Goal: Use online tool/utility: Utilize a website feature to perform a specific function

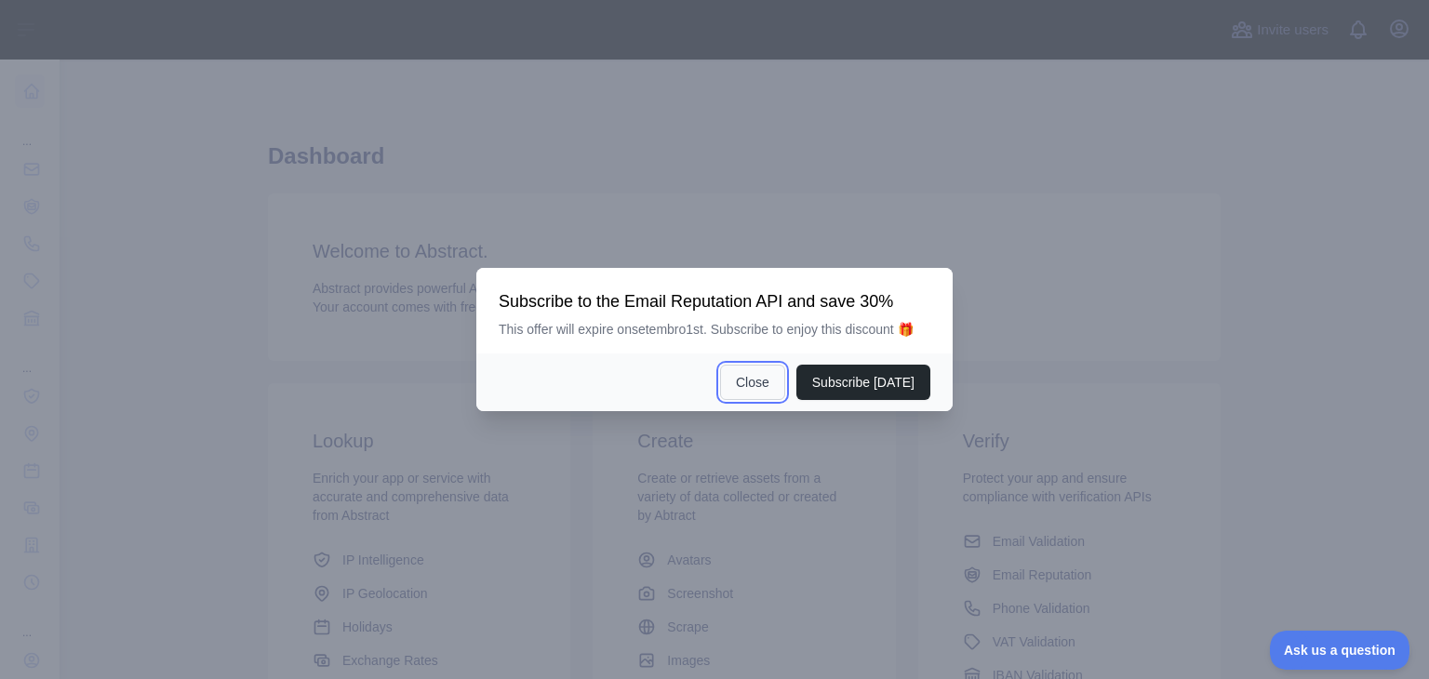
click at [766, 379] on button "Close" at bounding box center [752, 382] width 65 height 35
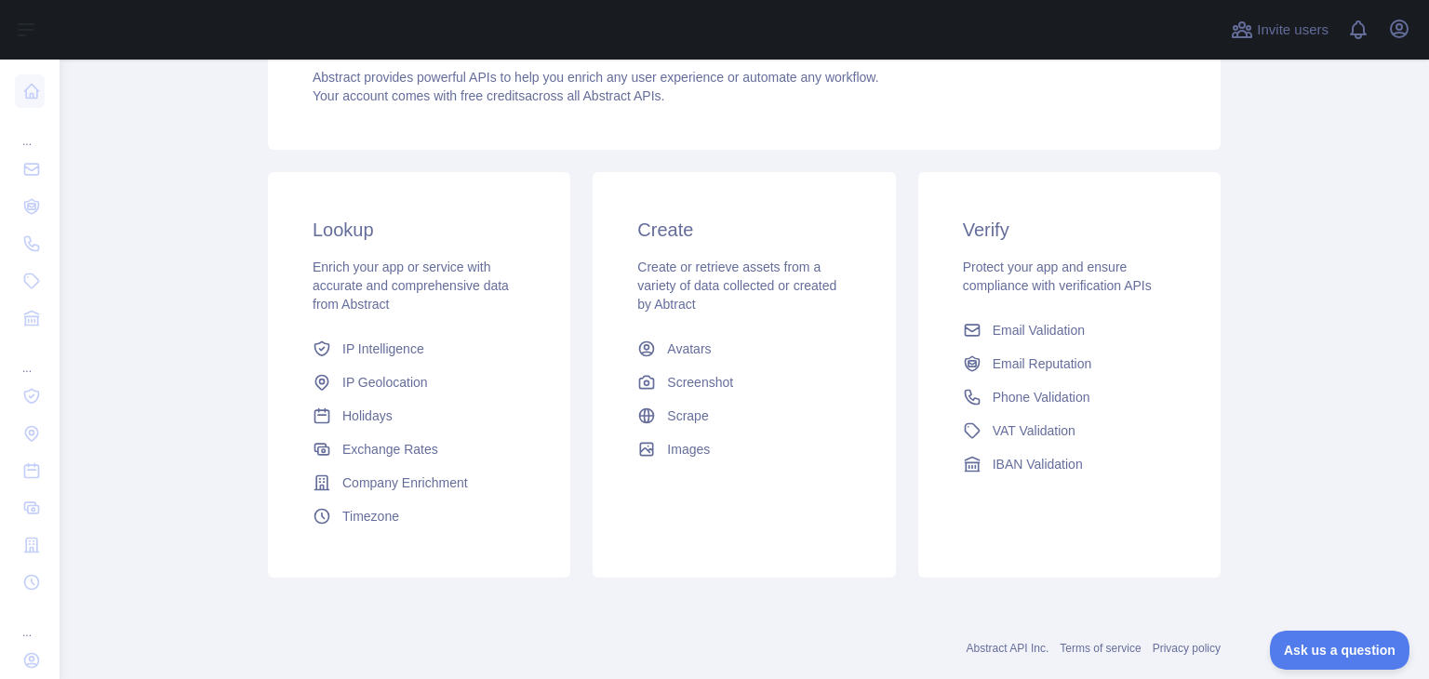
scroll to position [248, 0]
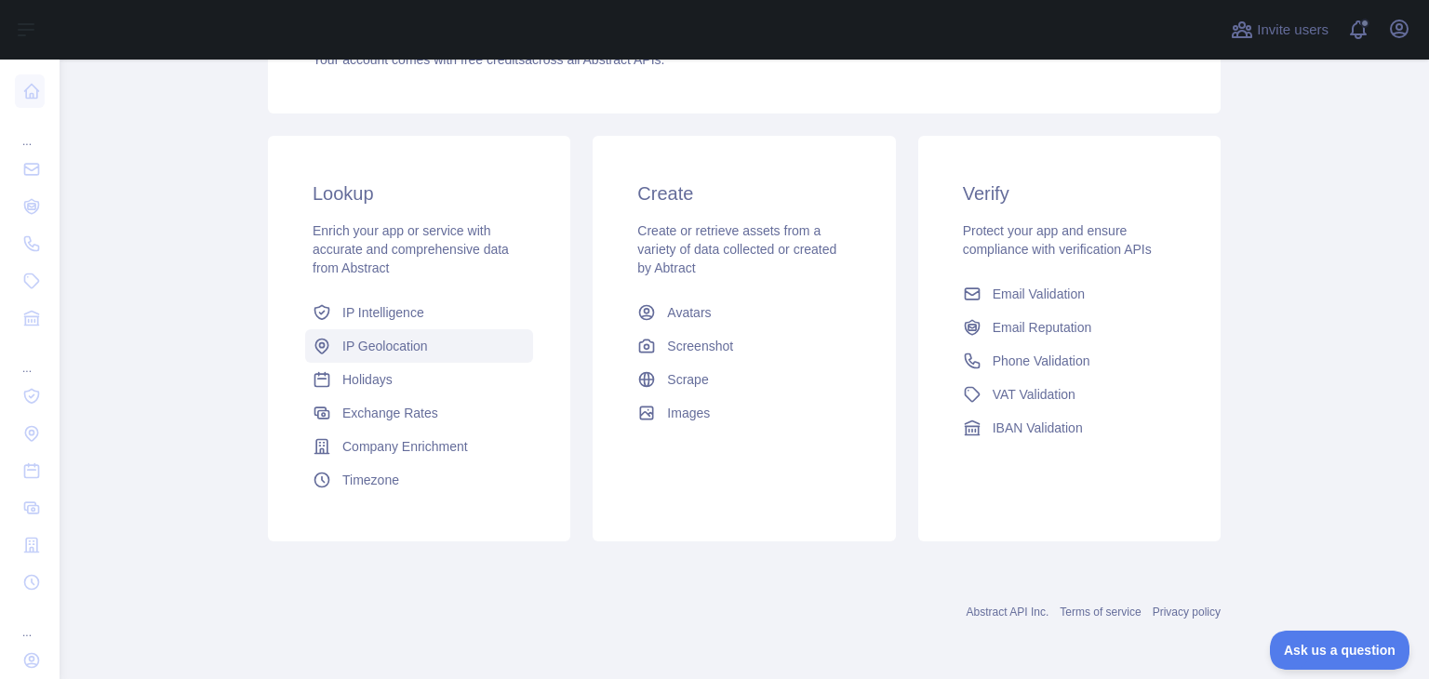
click at [369, 342] on span "IP Geolocation" at bounding box center [385, 346] width 86 height 19
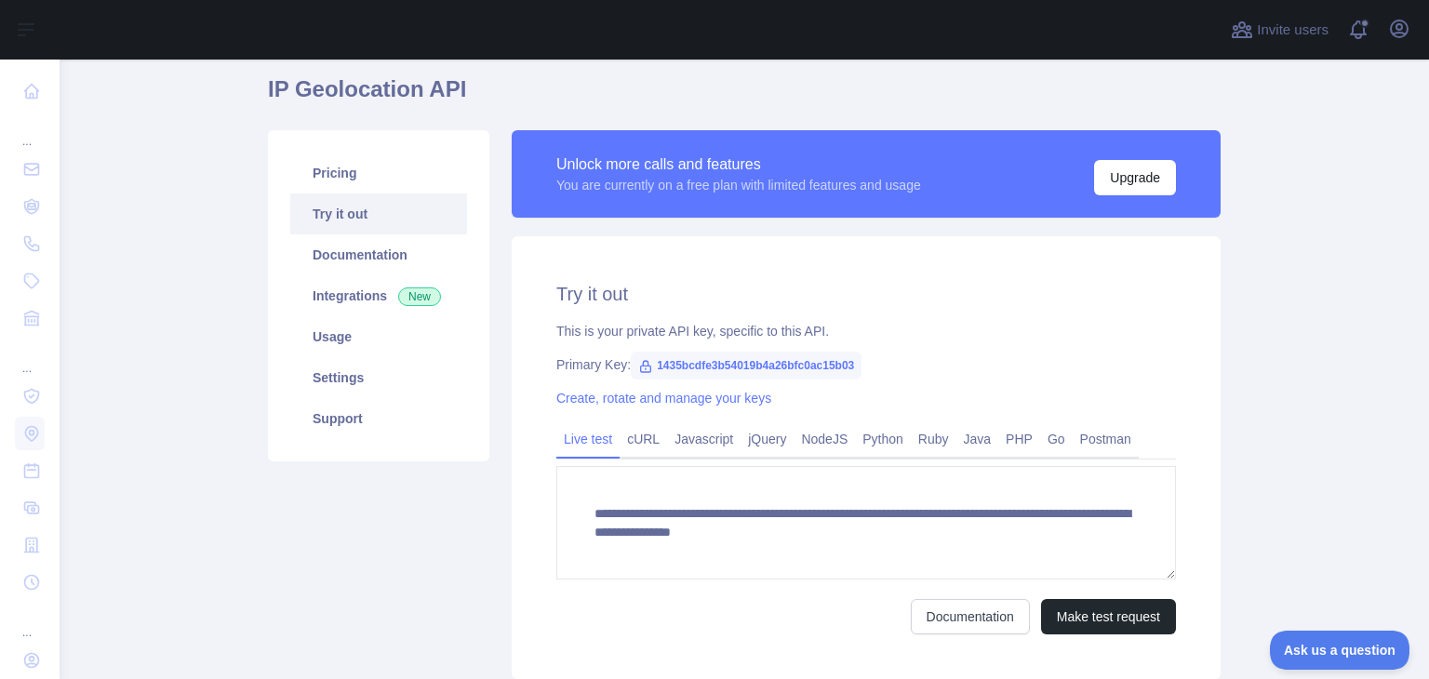
scroll to position [186, 0]
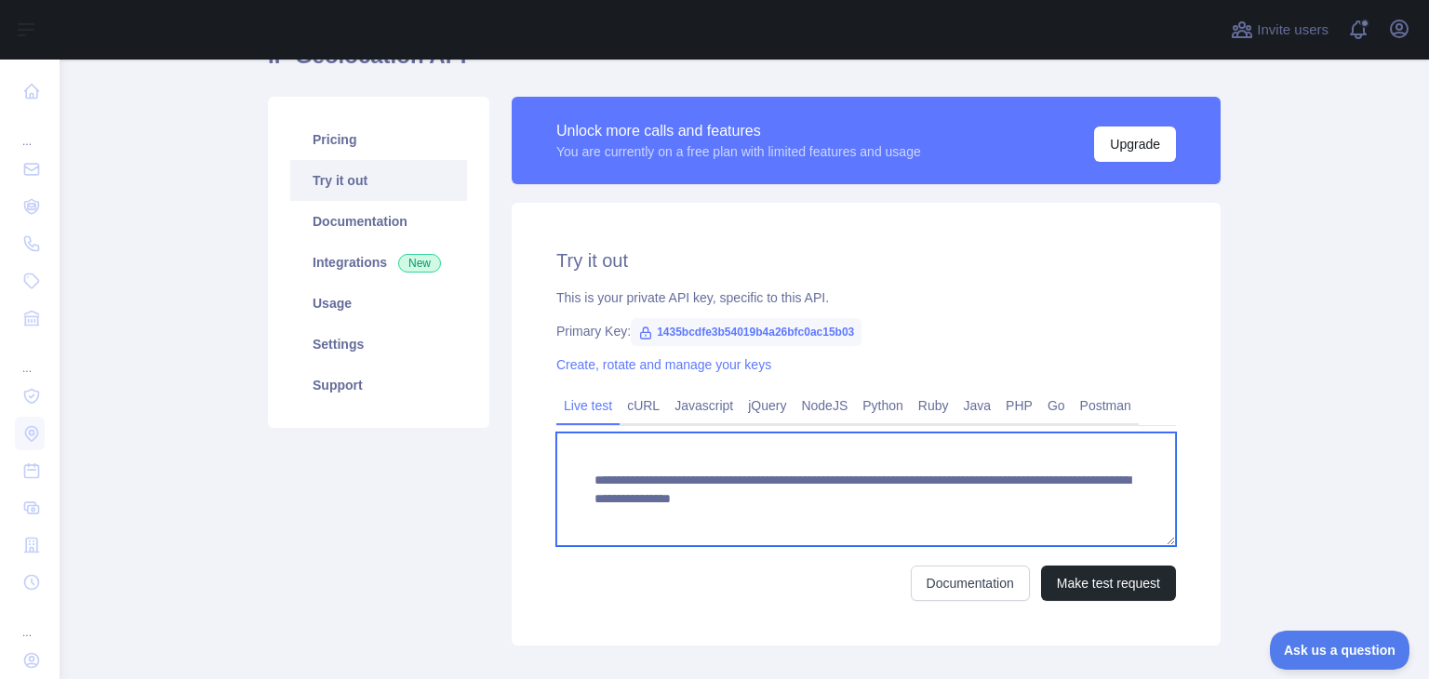
drag, startPoint x: 938, startPoint y: 497, endPoint x: 954, endPoint y: 508, distance: 19.4
click at [954, 508] on textarea "**********" at bounding box center [866, 490] width 620 height 114
paste textarea
type textarea "**********"
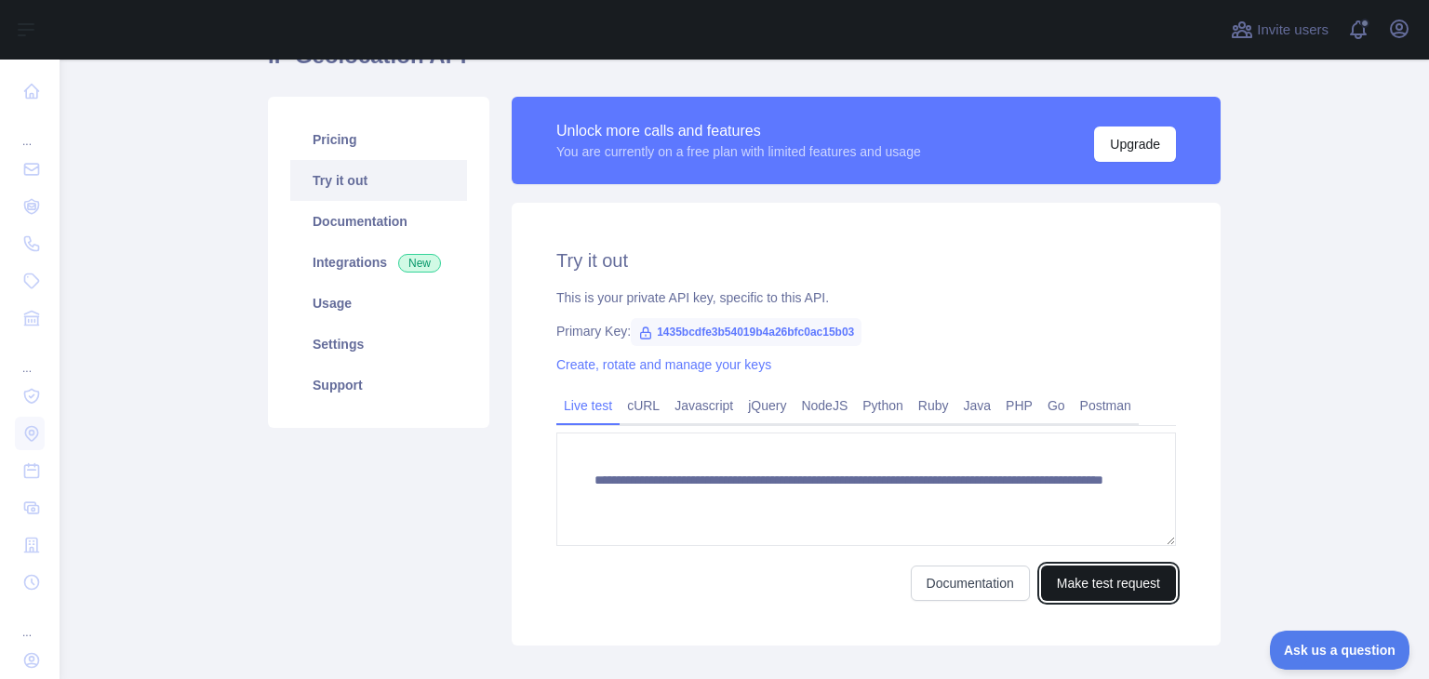
click at [1089, 583] on button "Make test request" at bounding box center [1108, 583] width 135 height 35
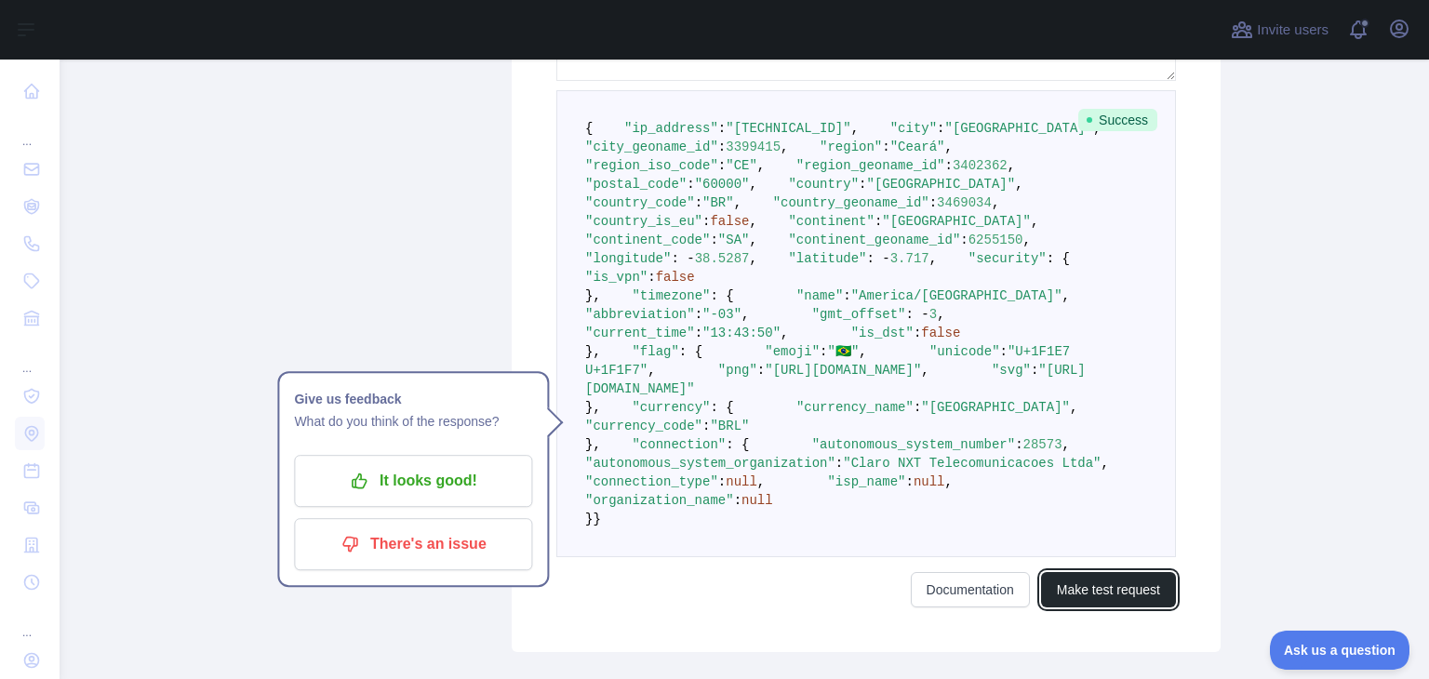
scroll to position [649, 0]
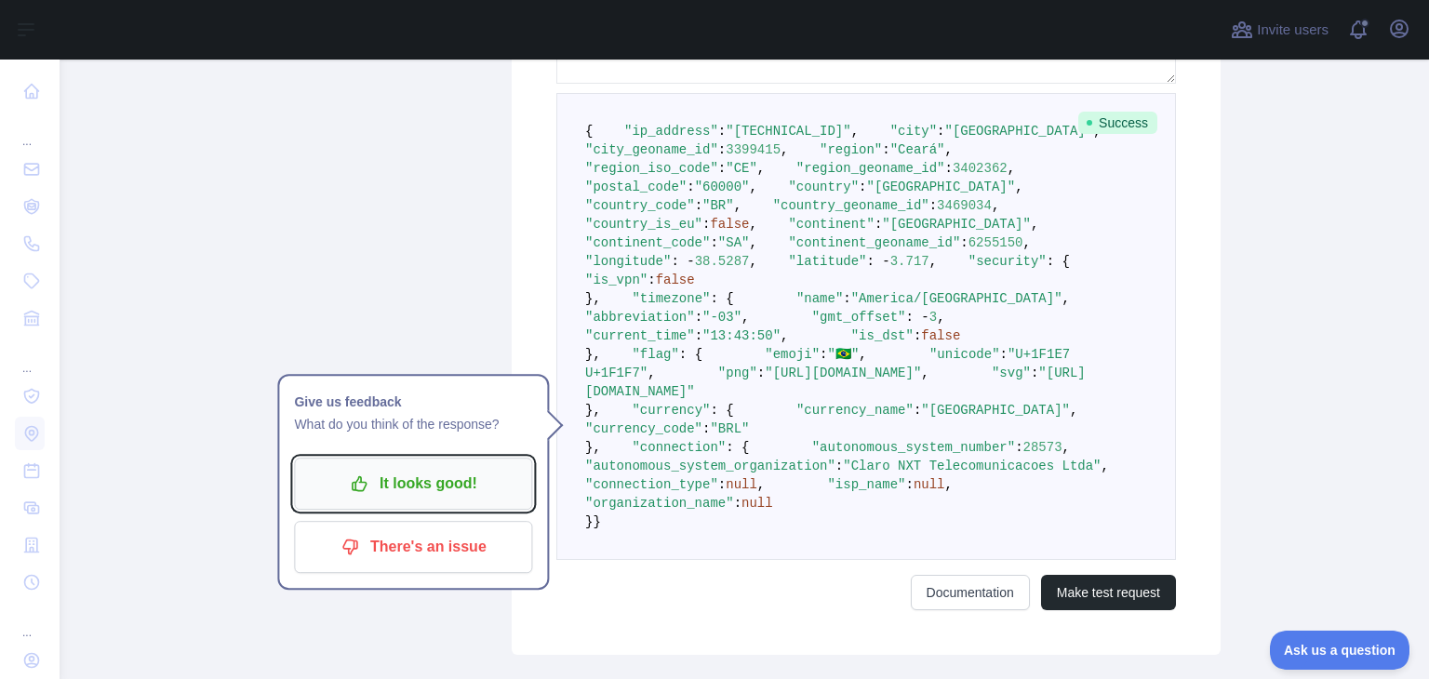
click at [391, 477] on p "It looks good!" at bounding box center [413, 484] width 210 height 32
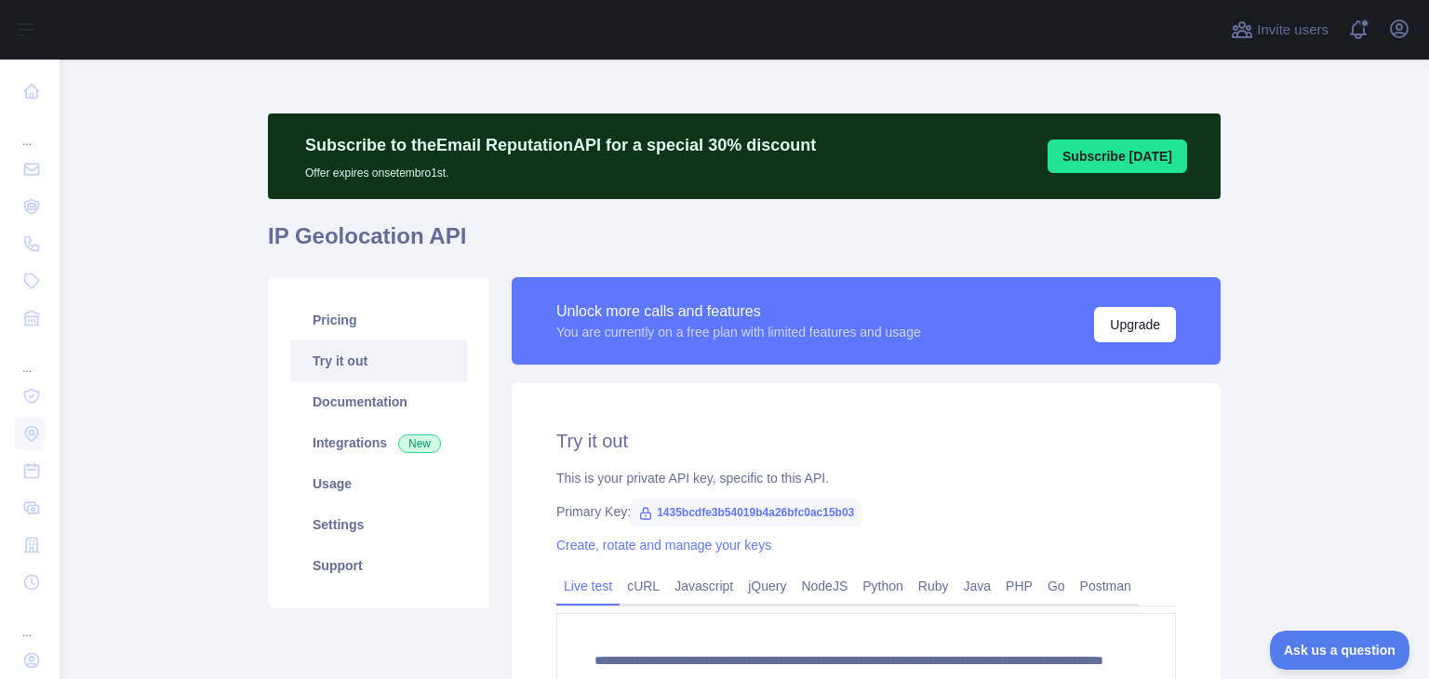
scroll to position [0, 0]
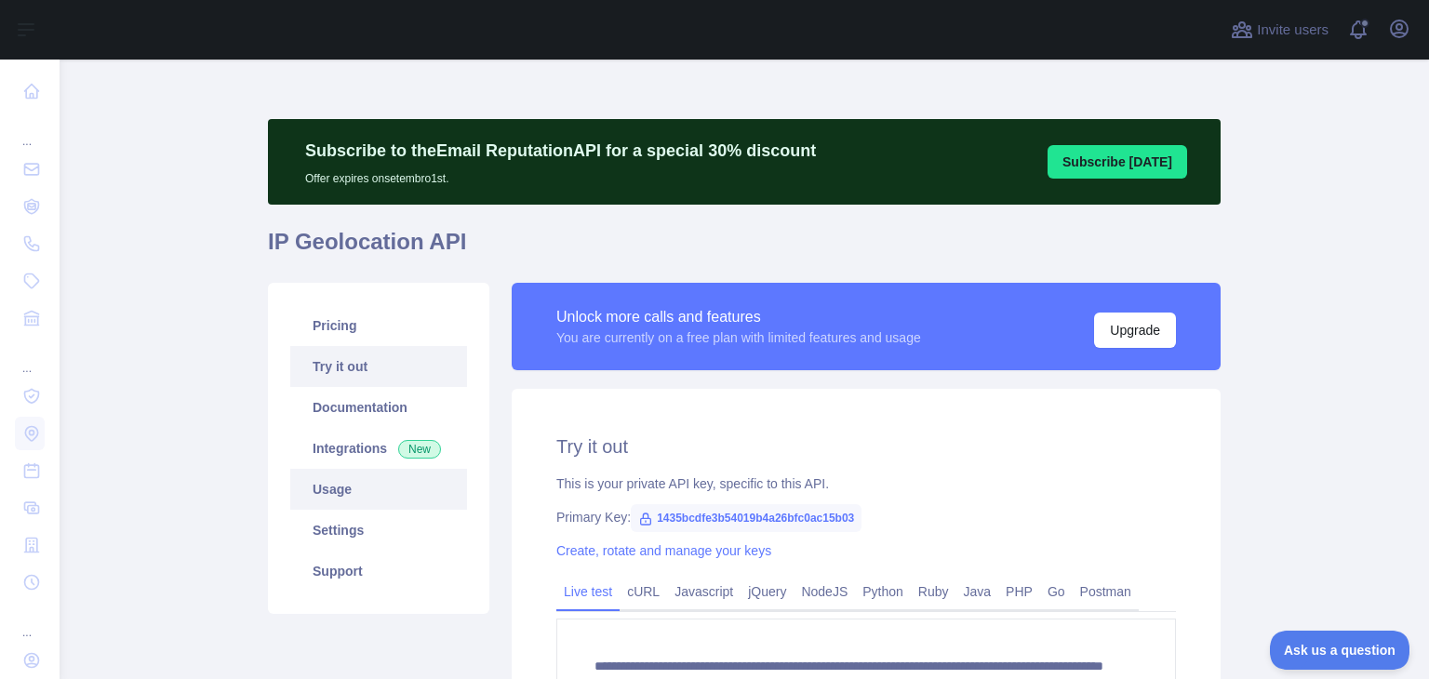
click at [342, 500] on link "Usage" at bounding box center [378, 489] width 177 height 41
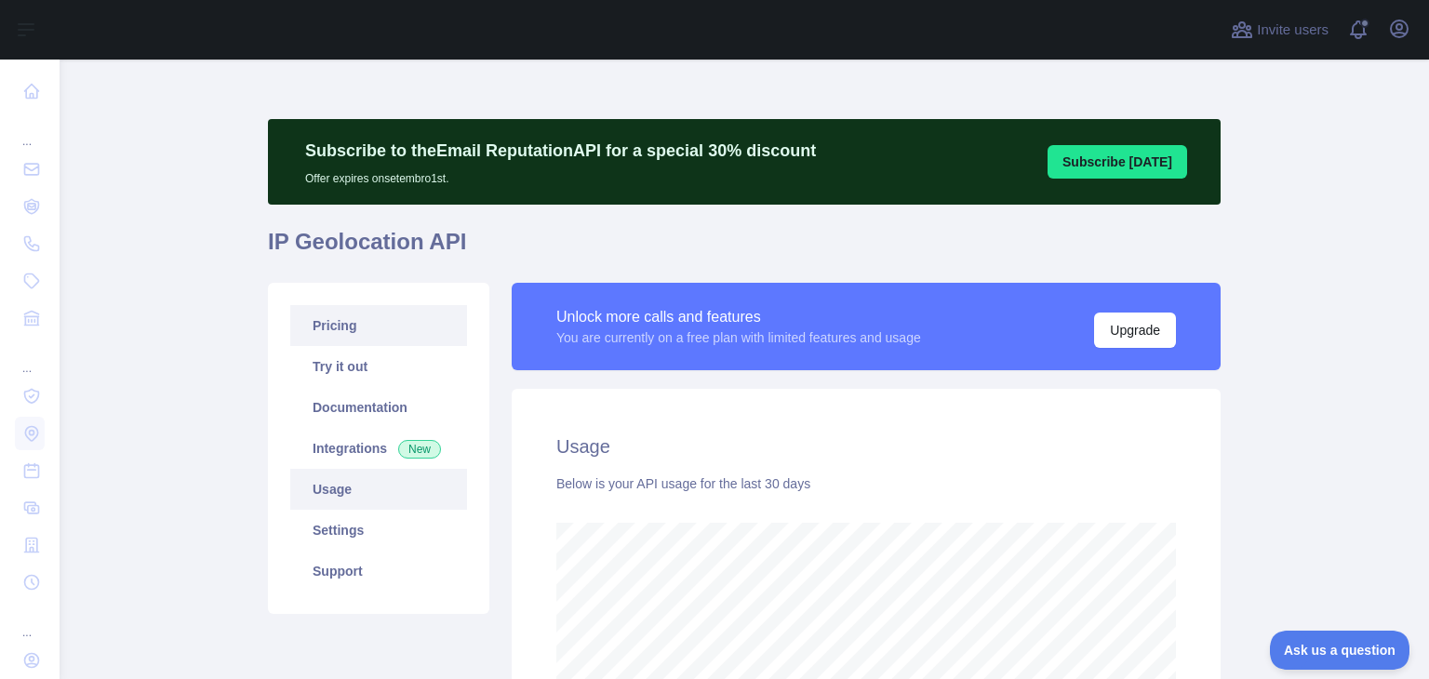
click at [339, 330] on link "Pricing" at bounding box center [378, 325] width 177 height 41
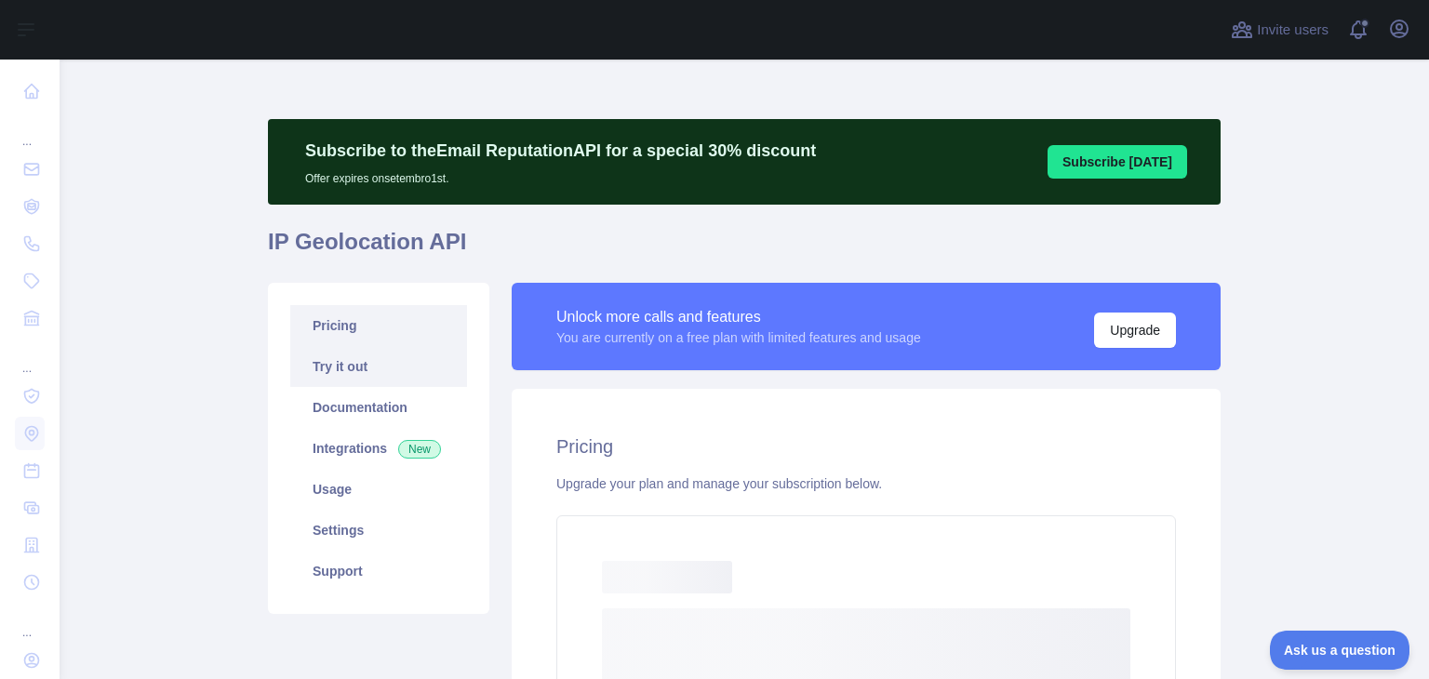
click at [328, 362] on link "Try it out" at bounding box center [378, 366] width 177 height 41
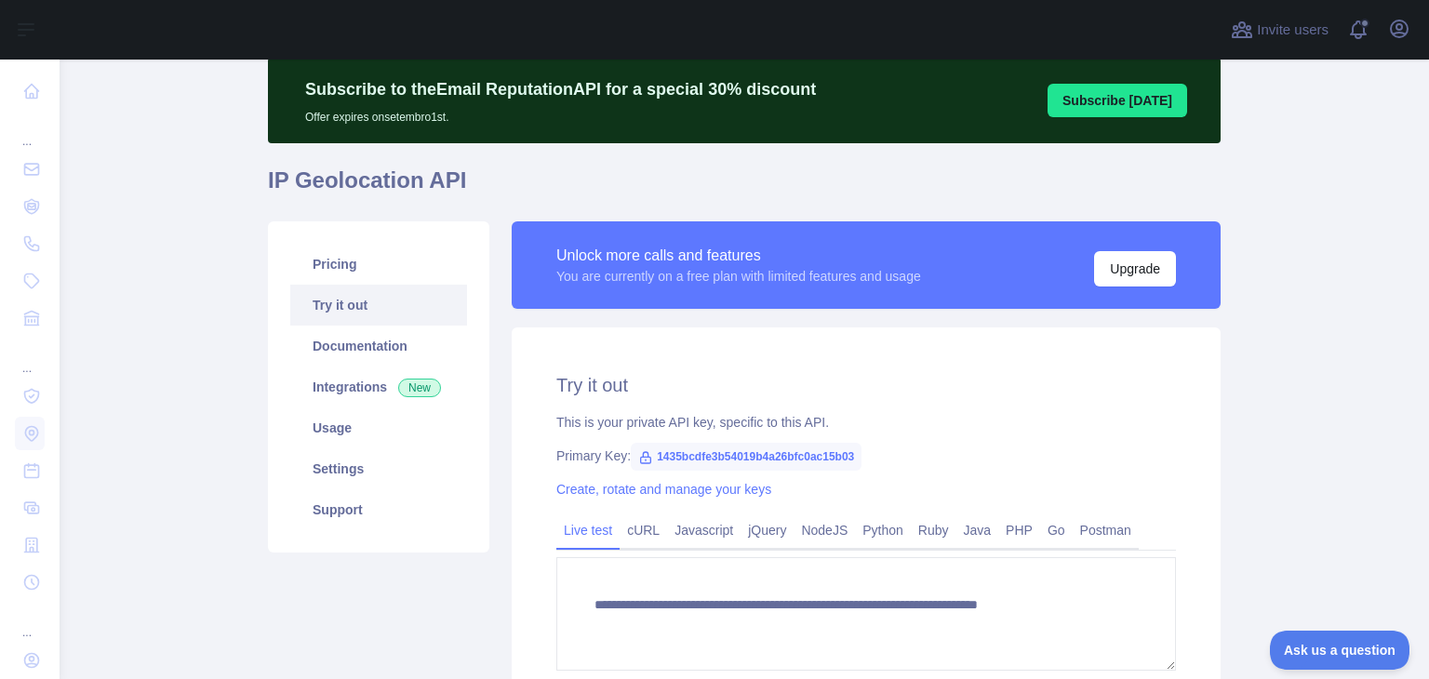
scroll to position [279, 0]
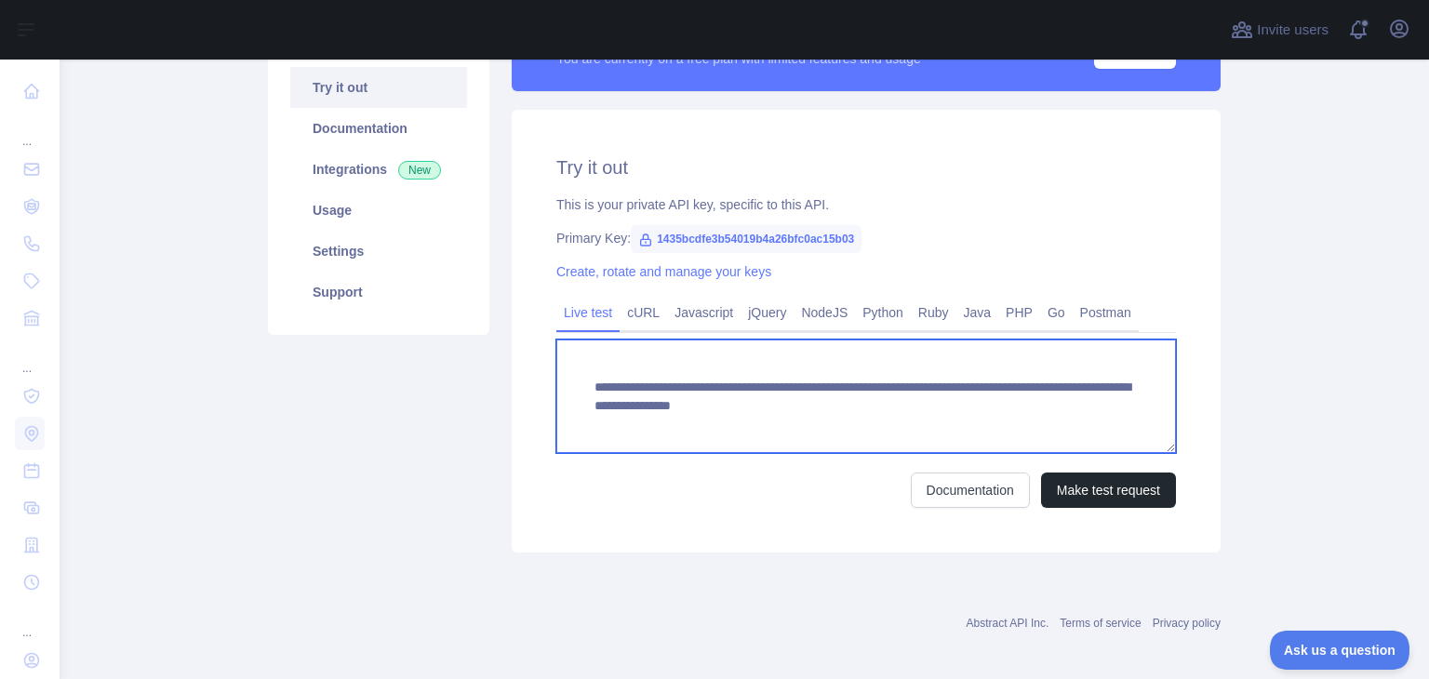
drag, startPoint x: 936, startPoint y: 405, endPoint x: 942, endPoint y: 424, distance: 20.3
click at [942, 424] on textarea "**********" at bounding box center [866, 397] width 620 height 114
paste textarea
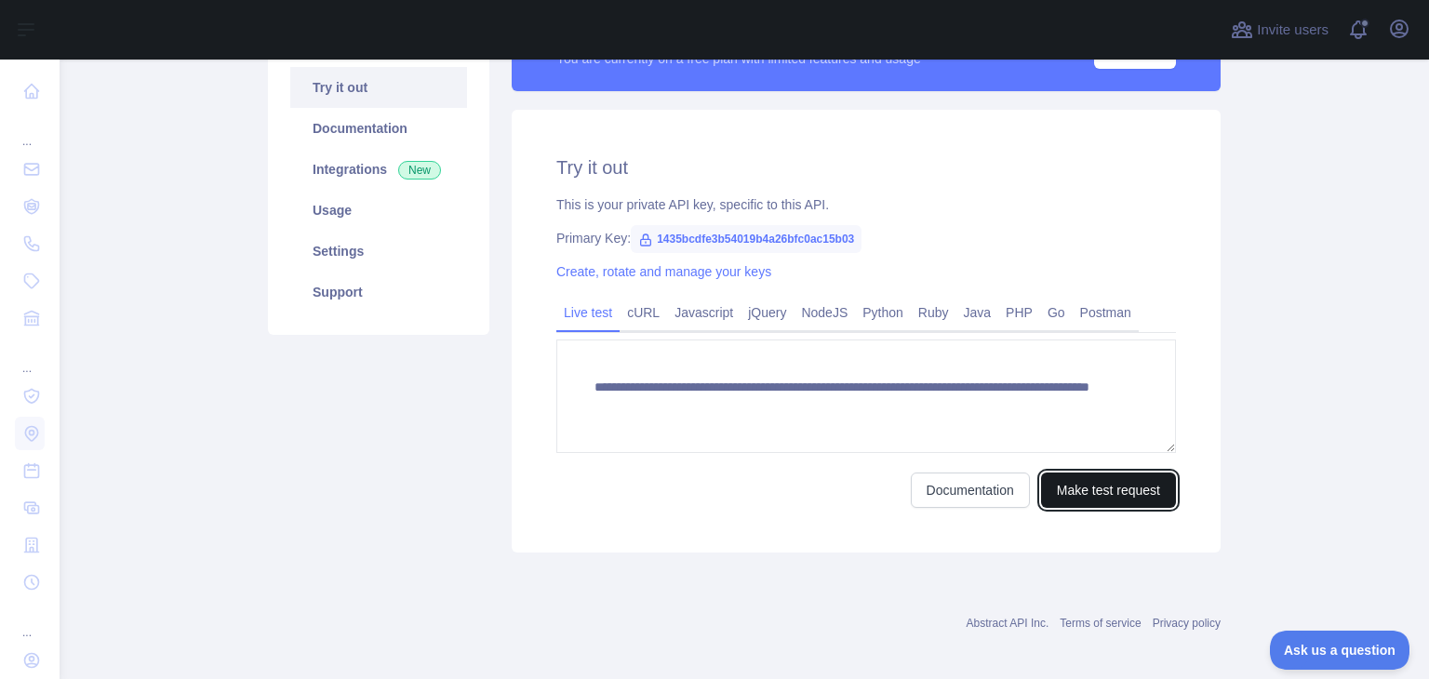
click at [1085, 489] on button "Make test request" at bounding box center [1108, 490] width 135 height 35
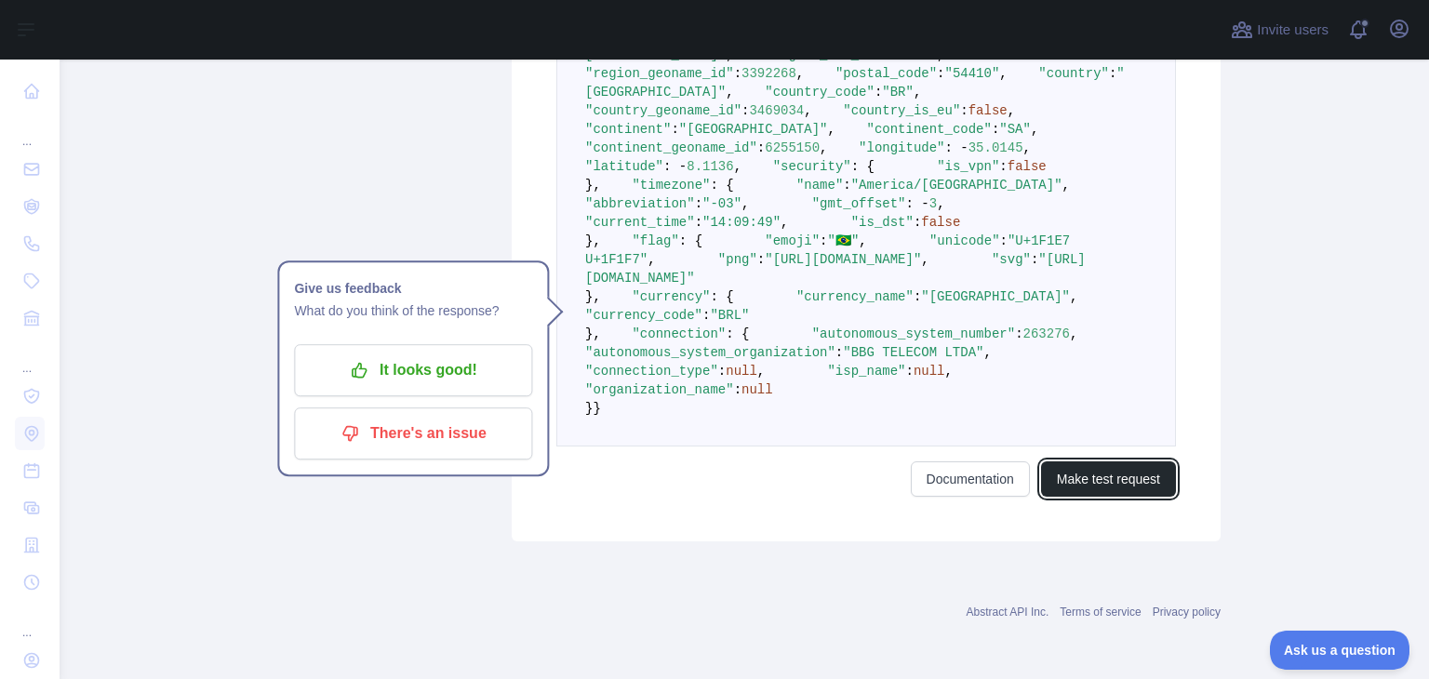
scroll to position [928, 0]
click at [368, 353] on div "Pricing Try it out Documentation Integrations New Usage Settings Support" at bounding box center [379, 31] width 244 height 1021
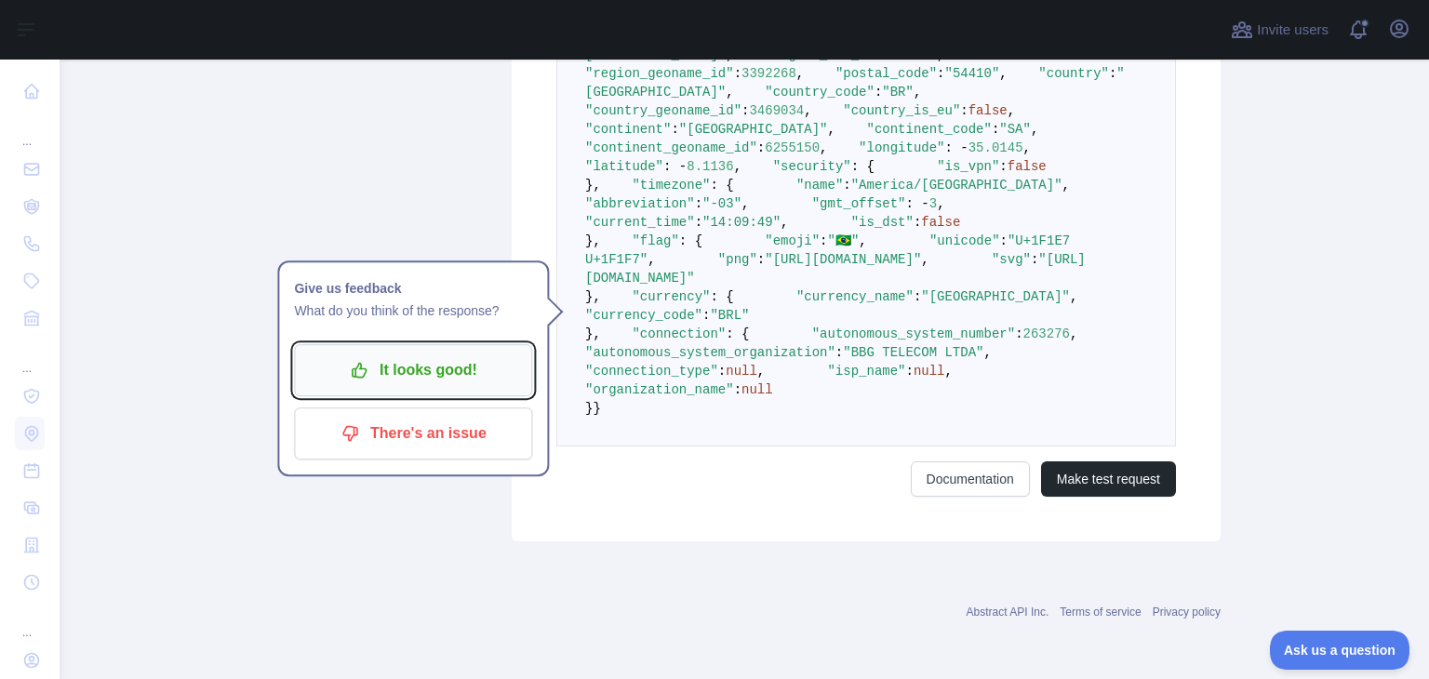
click at [404, 355] on p "It looks good!" at bounding box center [413, 371] width 210 height 32
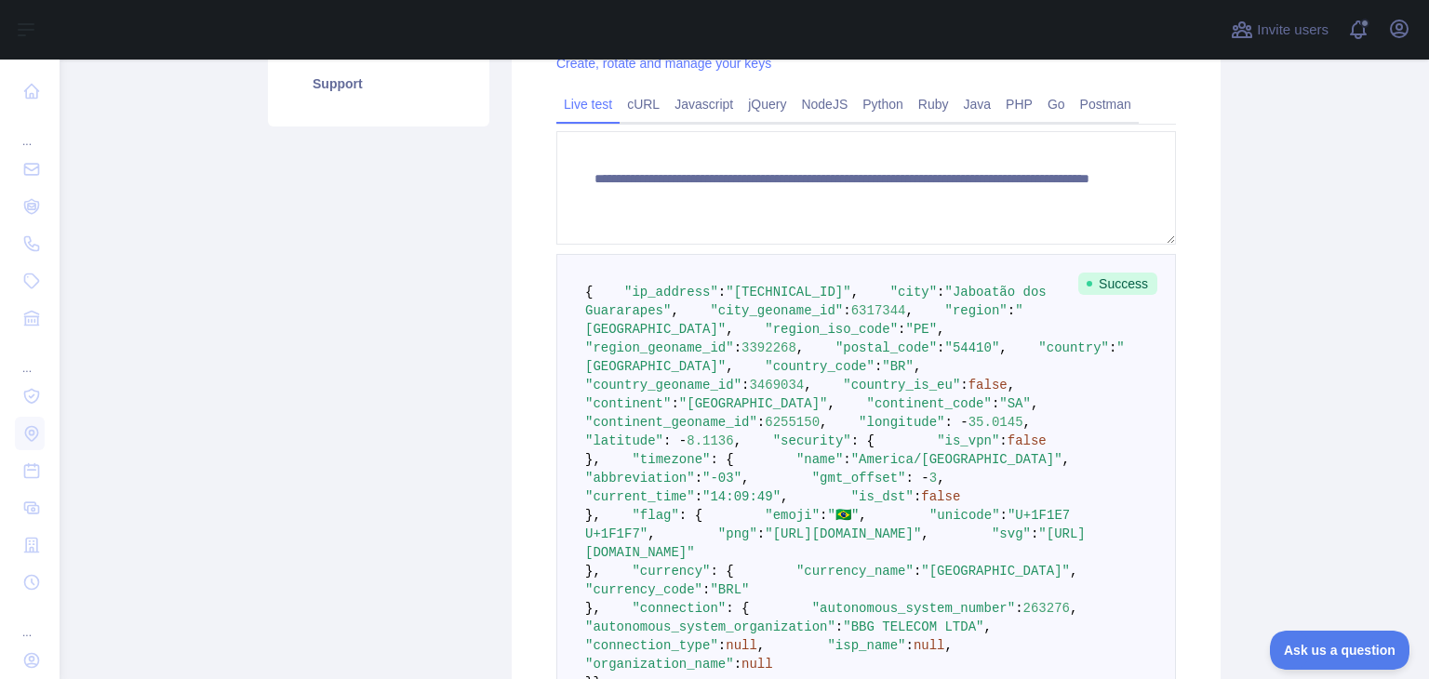
scroll to position [183, 0]
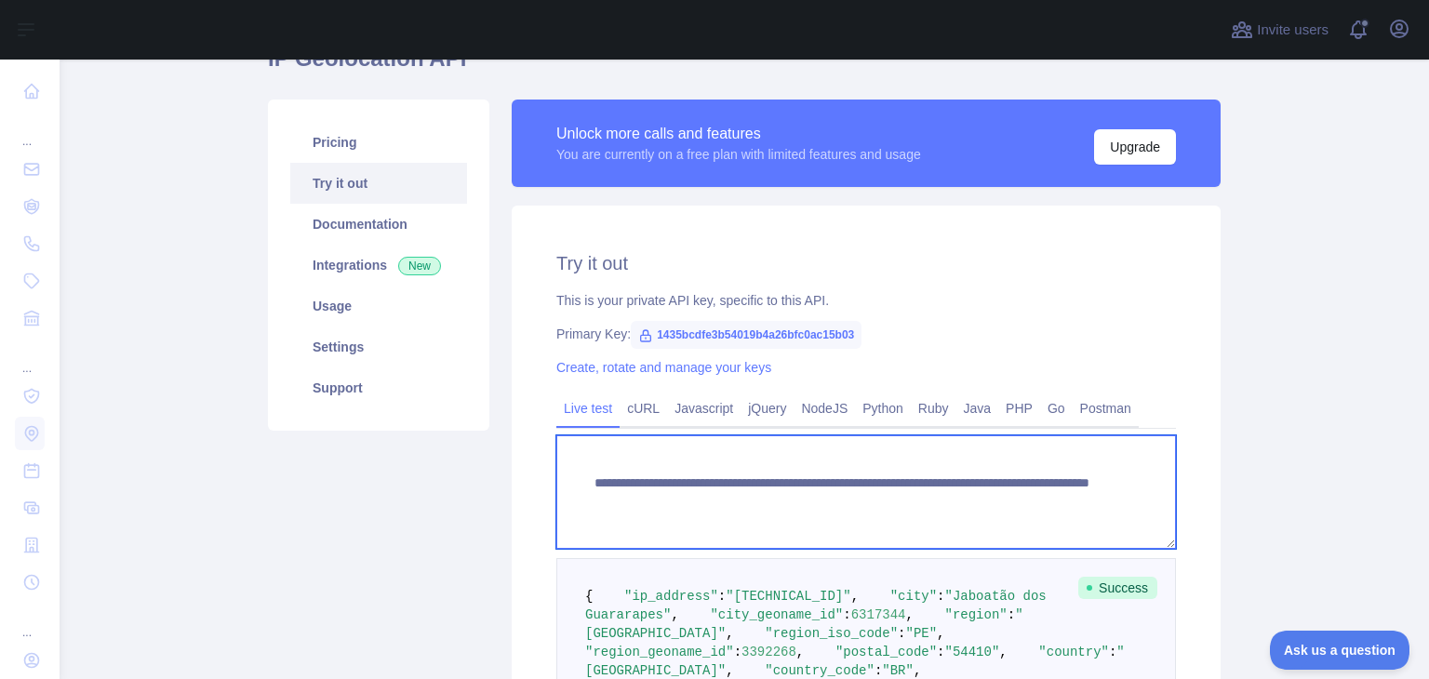
drag, startPoint x: 941, startPoint y: 499, endPoint x: 1000, endPoint y: 501, distance: 59.6
click at [1000, 501] on textarea "**********" at bounding box center [866, 492] width 620 height 114
drag, startPoint x: 939, startPoint y: 498, endPoint x: 1052, endPoint y: 505, distance: 113.8
click at [1052, 505] on textarea "**********" at bounding box center [866, 492] width 620 height 114
paste textarea "*"
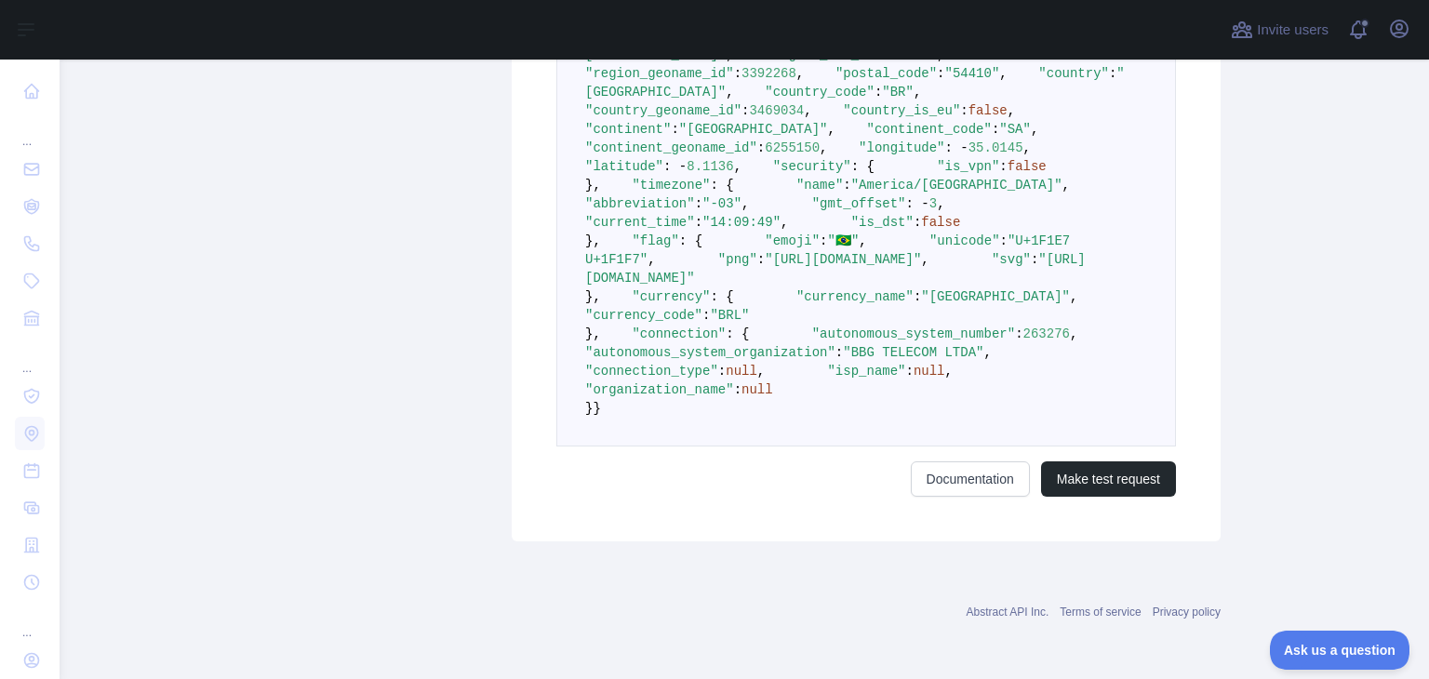
scroll to position [1188, 0]
type textarea "**********"
click at [1079, 484] on button "Make test request" at bounding box center [1108, 479] width 135 height 35
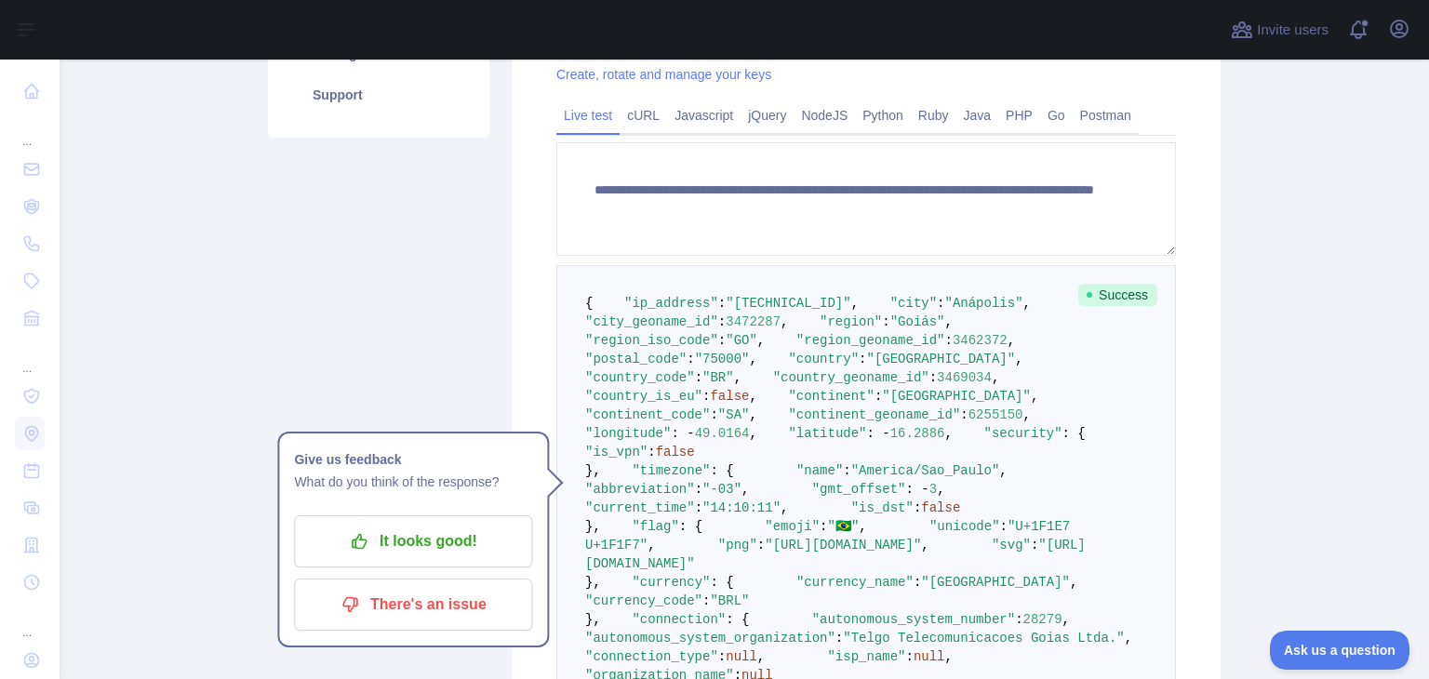
scroll to position [444, 0]
